Goal: Transaction & Acquisition: Purchase product/service

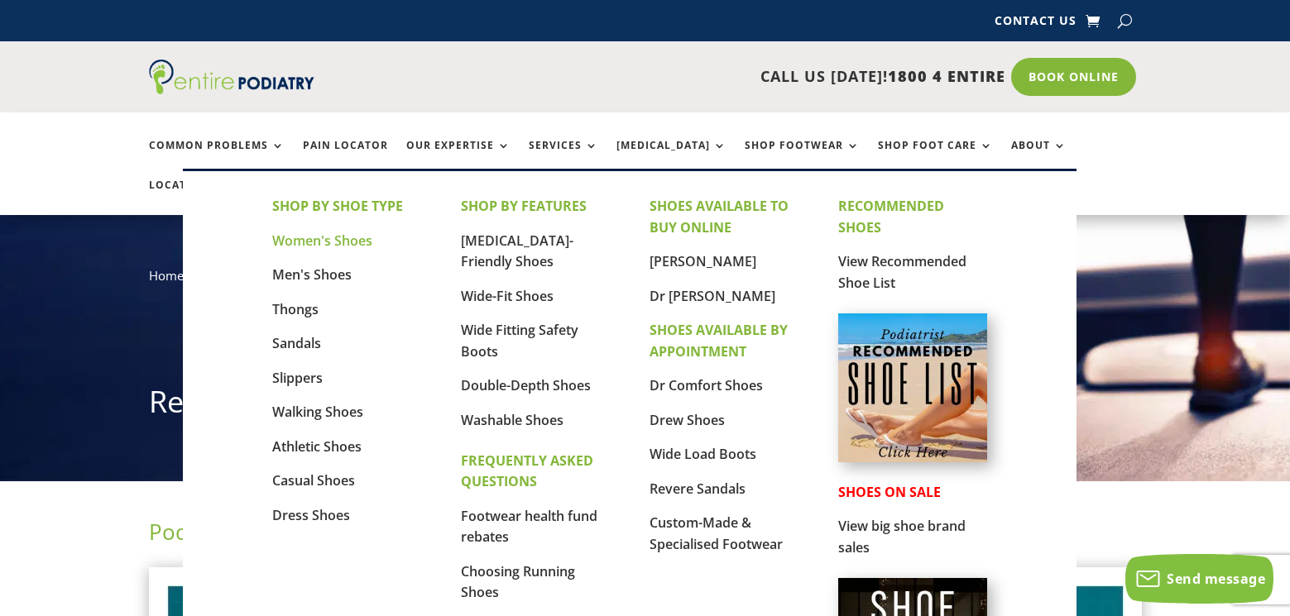
click at [326, 242] on link "Women's Shoes" at bounding box center [322, 241] width 100 height 18
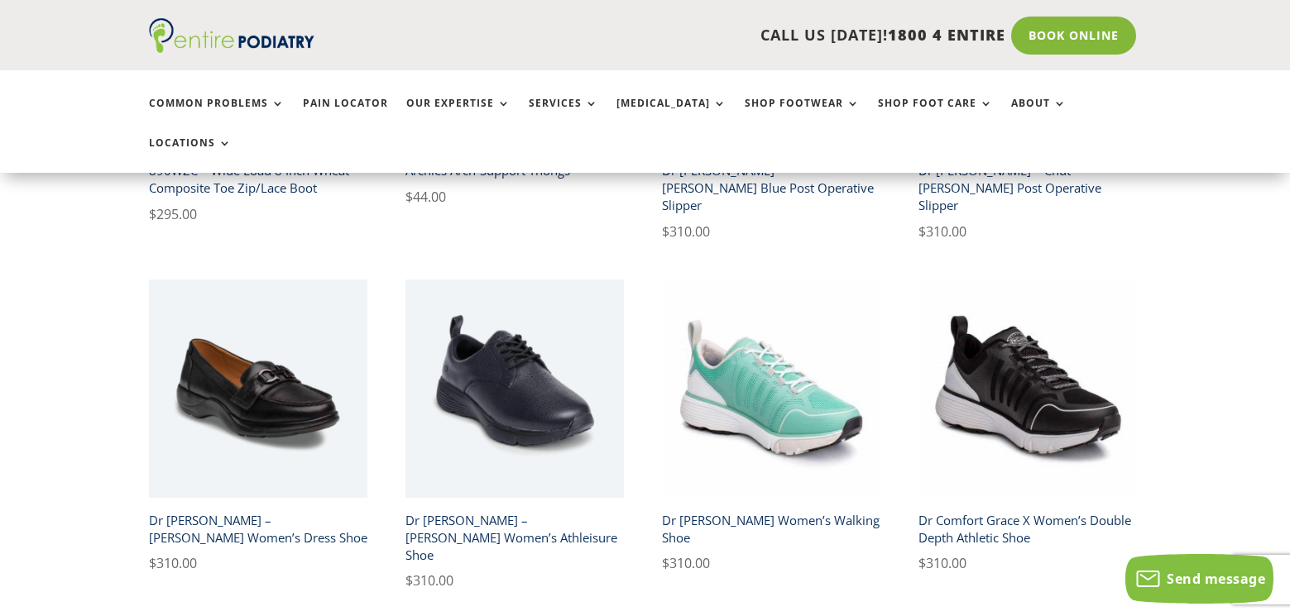
scroll to position [1059, 0]
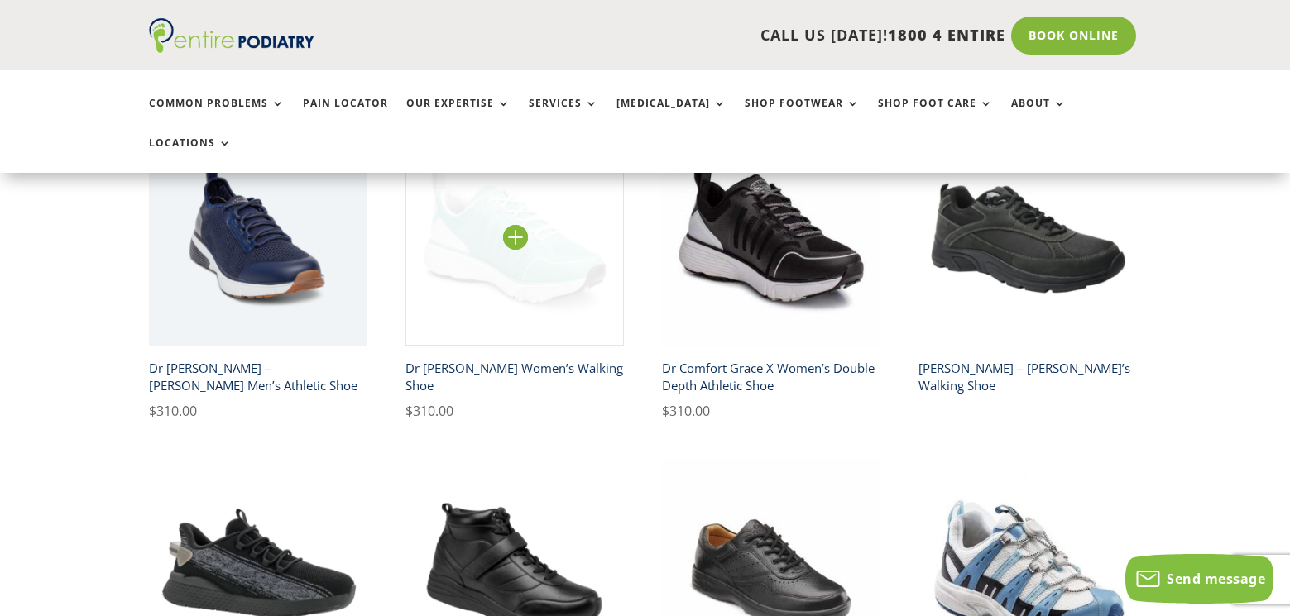
scroll to position [596, 0]
